Goal: Task Accomplishment & Management: Manage account settings

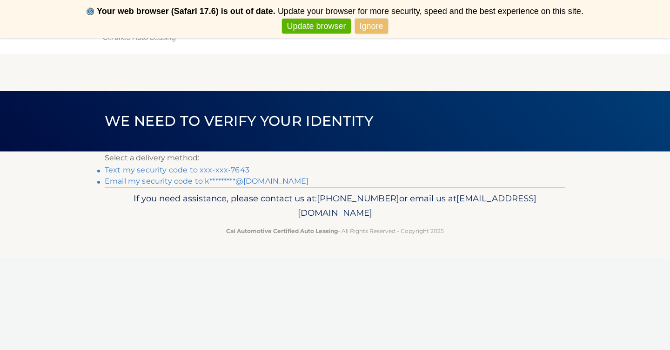
click at [374, 26] on link "Ignore" at bounding box center [371, 26] width 33 height 15
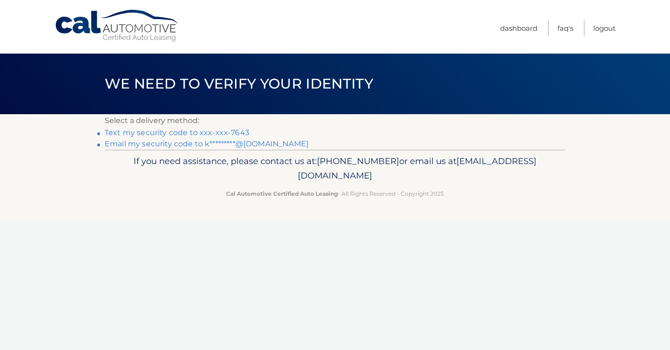
click at [201, 132] on link "Text my security code to xxx-xxx-7643" at bounding box center [177, 132] width 145 height 9
click at [210, 132] on link "Text my security code to xxx-xxx-7643" at bounding box center [177, 132] width 145 height 9
click at [187, 145] on link "Email my security code to k*********@gmail.com" at bounding box center [207, 143] width 204 height 9
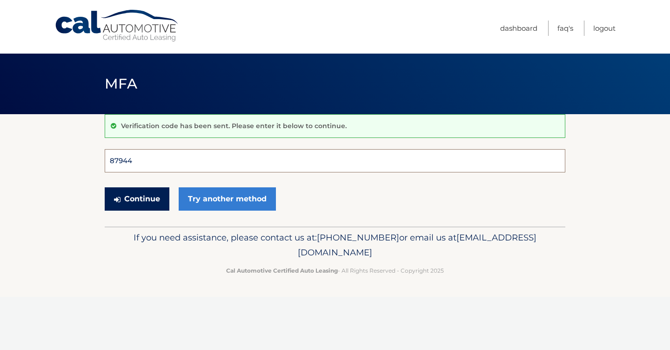
type input "879448"
click at [137, 198] on button "Continue" at bounding box center [137, 198] width 65 height 23
click at [152, 207] on button "Continue" at bounding box center [137, 198] width 65 height 23
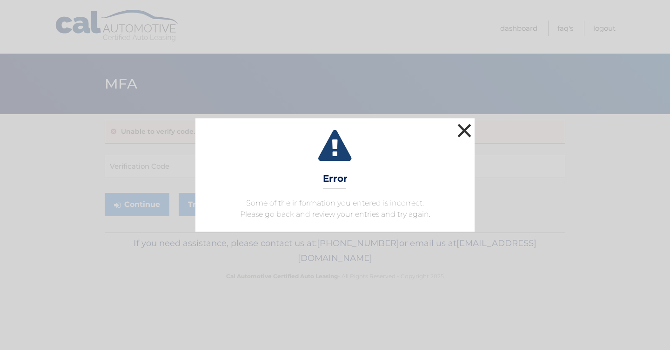
click at [465, 129] on button "×" at bounding box center [464, 130] width 19 height 19
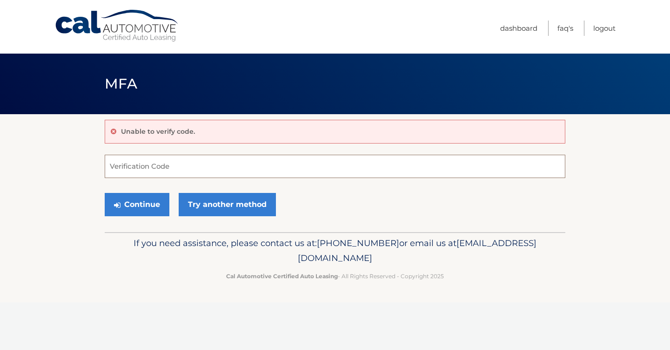
click at [210, 171] on input "Verification Code" at bounding box center [335, 166] width 461 height 23
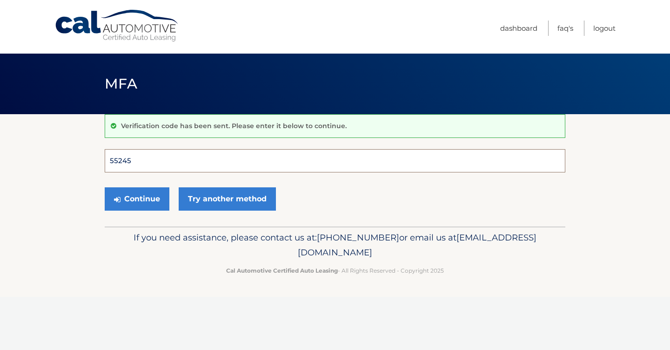
type input "552459"
click at [137, 198] on button "Continue" at bounding box center [137, 198] width 65 height 23
click at [149, 200] on button "Continue" at bounding box center [137, 198] width 65 height 23
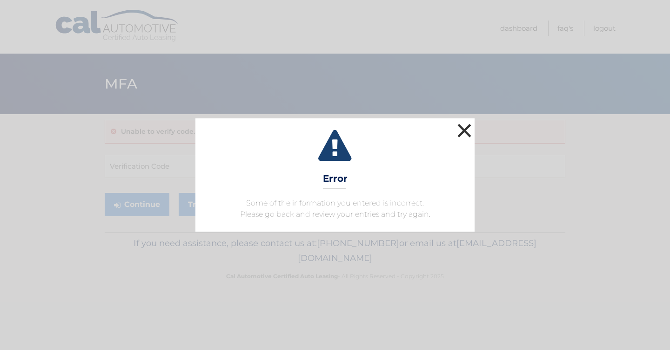
click at [461, 126] on button "×" at bounding box center [464, 130] width 19 height 19
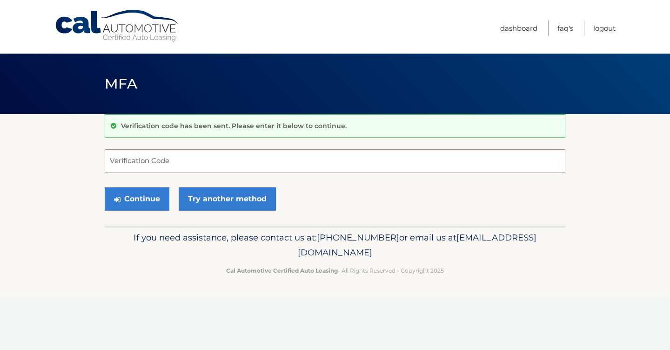
click at [345, 159] on input "Verification Code" at bounding box center [335, 160] width 461 height 23
type input "219385"
click at [162, 198] on button "Continue" at bounding box center [137, 198] width 65 height 23
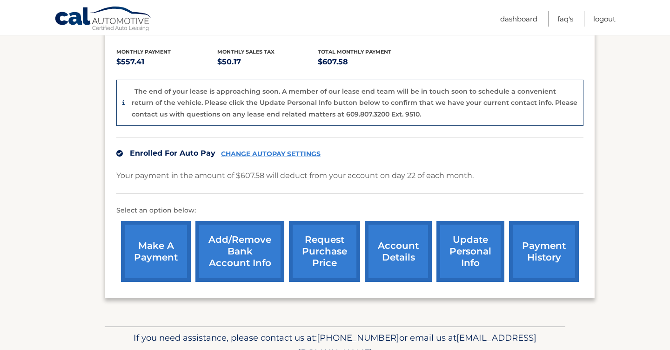
scroll to position [191, 0]
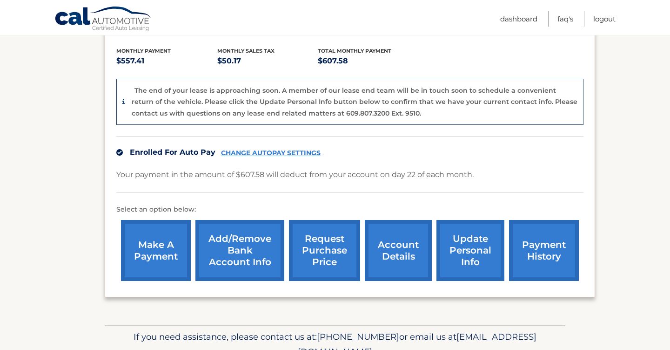
click at [299, 152] on link "CHANGE AUTOPAY SETTINGS" at bounding box center [271, 153] width 100 height 8
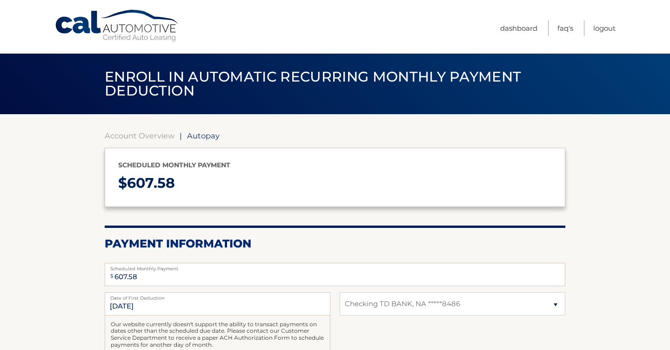
select select "MjA4YzQ2MDMtODFlNi00M2FjLWIwNmQtOWYyZjI5YzNiMDY1"
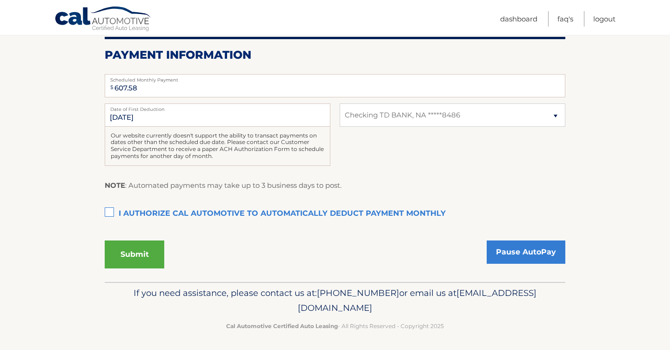
scroll to position [188, 0]
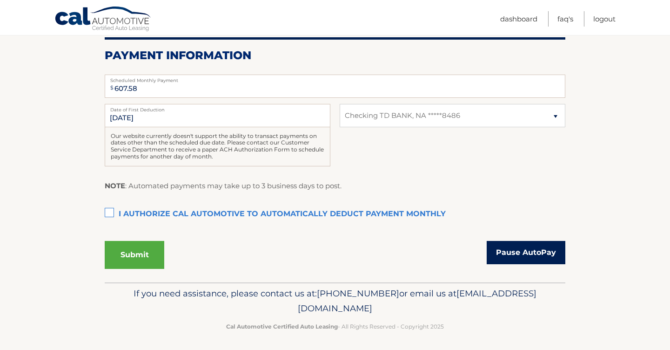
click at [508, 259] on link "Pause AutoPay" at bounding box center [526, 252] width 79 height 23
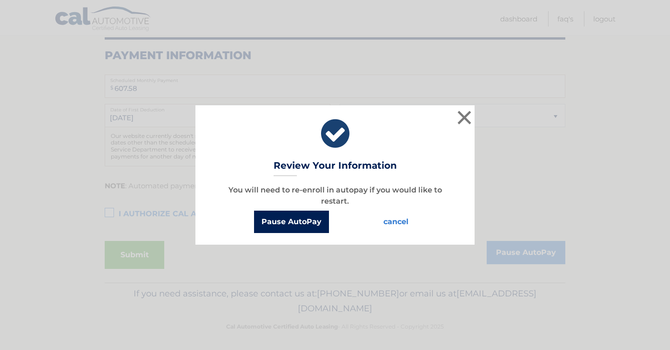
click at [304, 225] on button "Pause AutoPay" at bounding box center [291, 221] width 75 height 22
